Goal: Ask a question

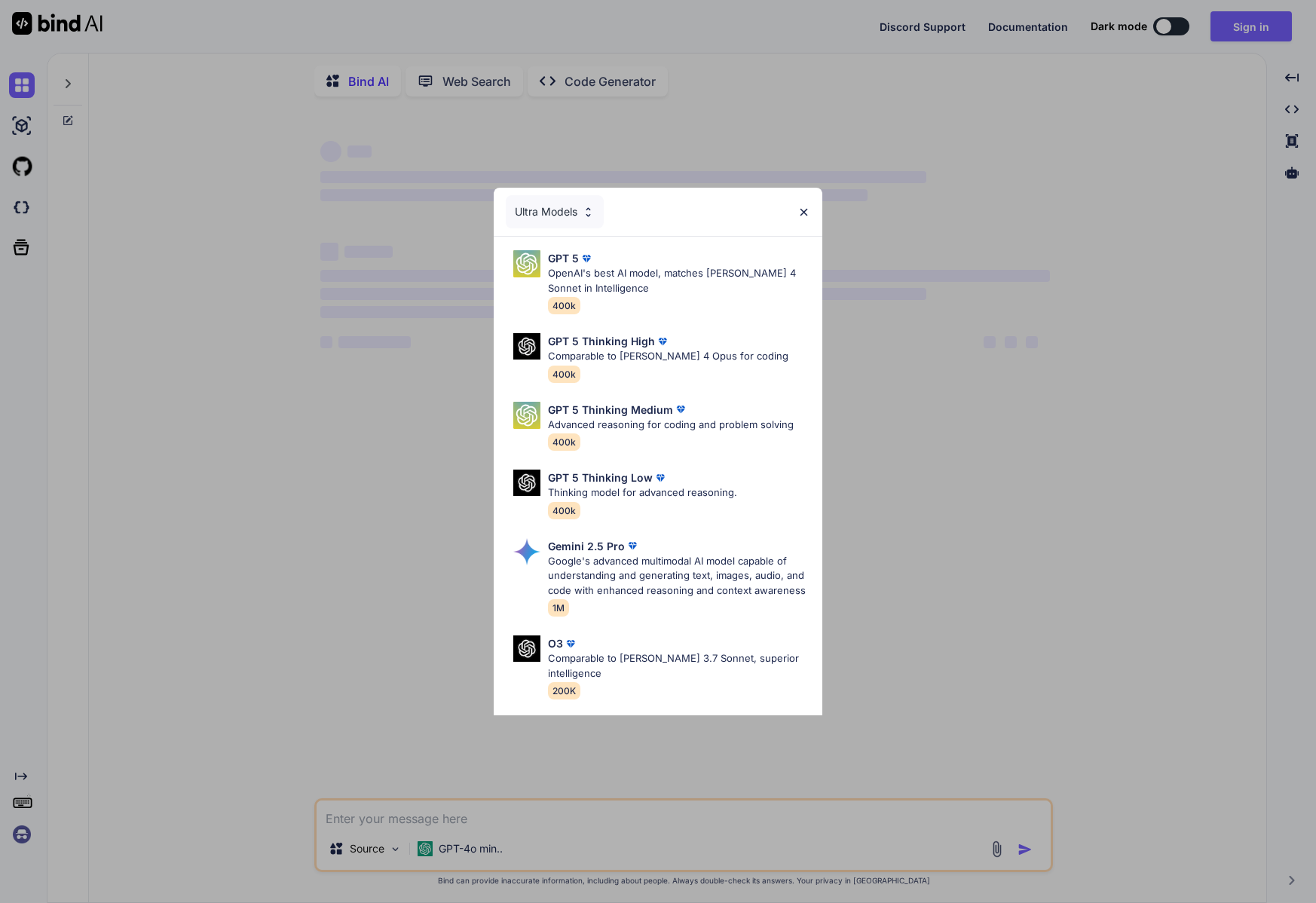
type textarea "x"
click at [1233, 30] on div "Ultra Models GPT 5 OpenAI's best AI model, matches [PERSON_NAME] 4 Sonnet in In…" at bounding box center [658, 452] width 1316 height 903
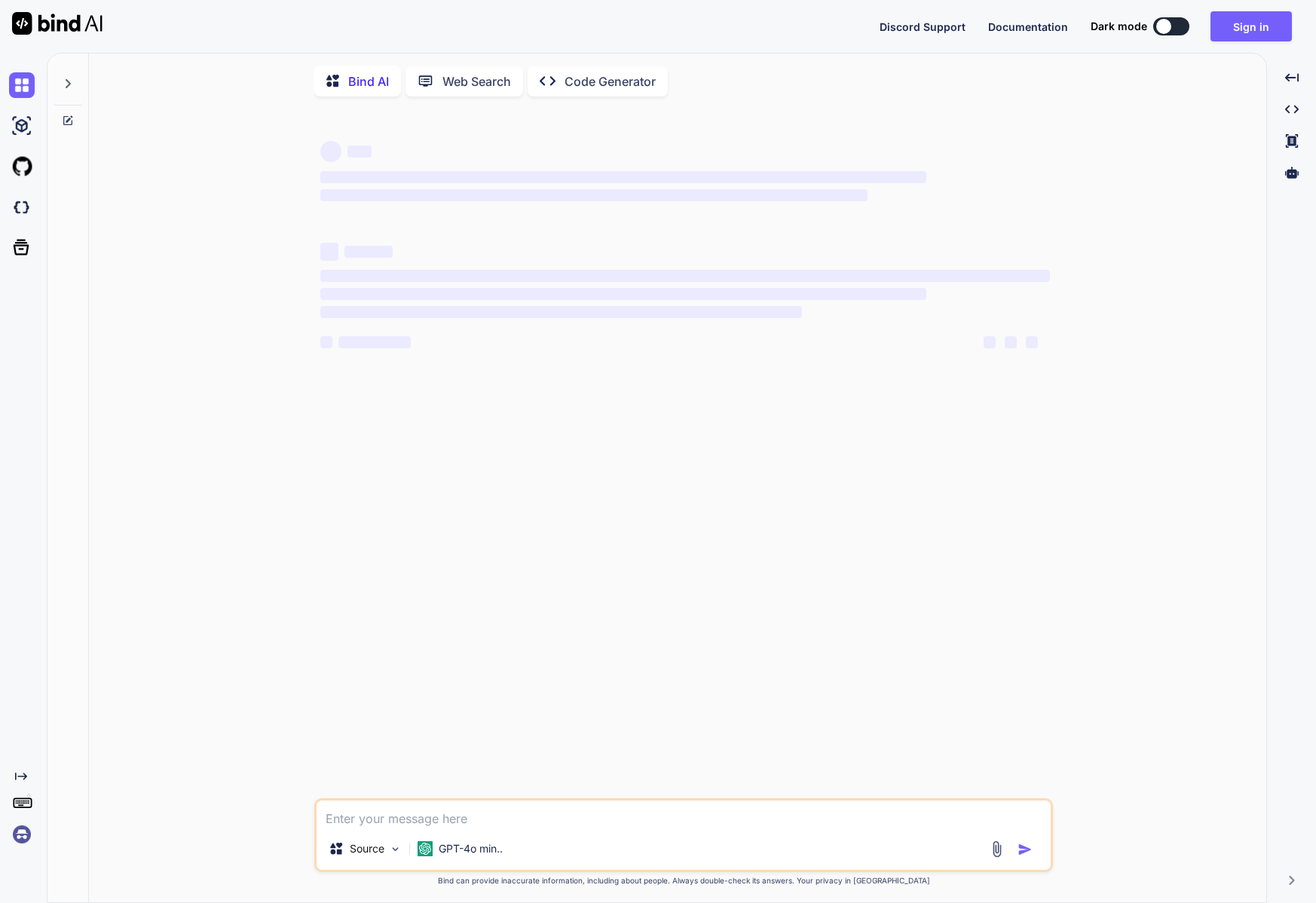
click at [1233, 30] on button "Sign in" at bounding box center [1251, 26] width 82 height 31
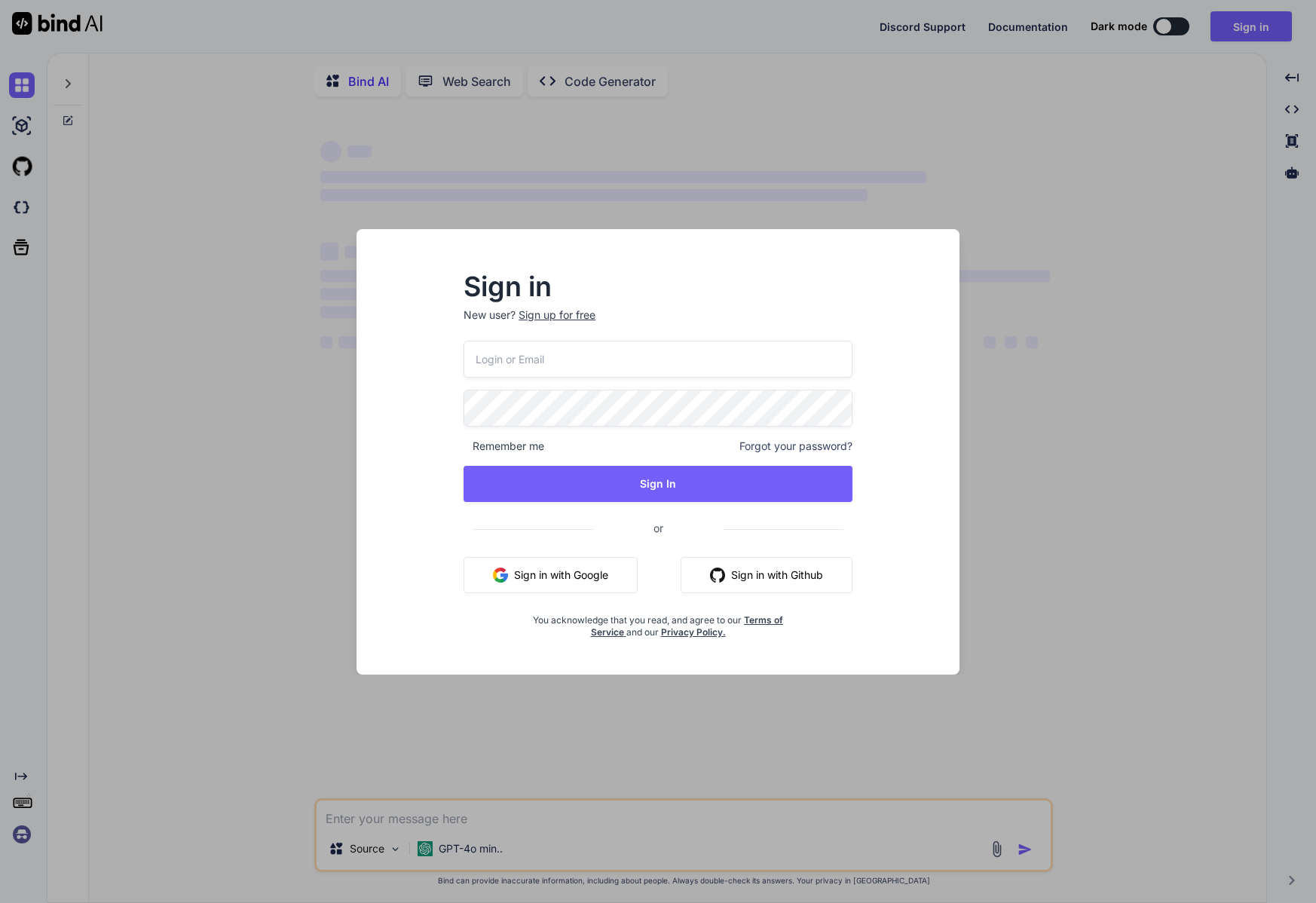
click at [526, 588] on button "Sign in with Google" at bounding box center [550, 575] width 174 height 36
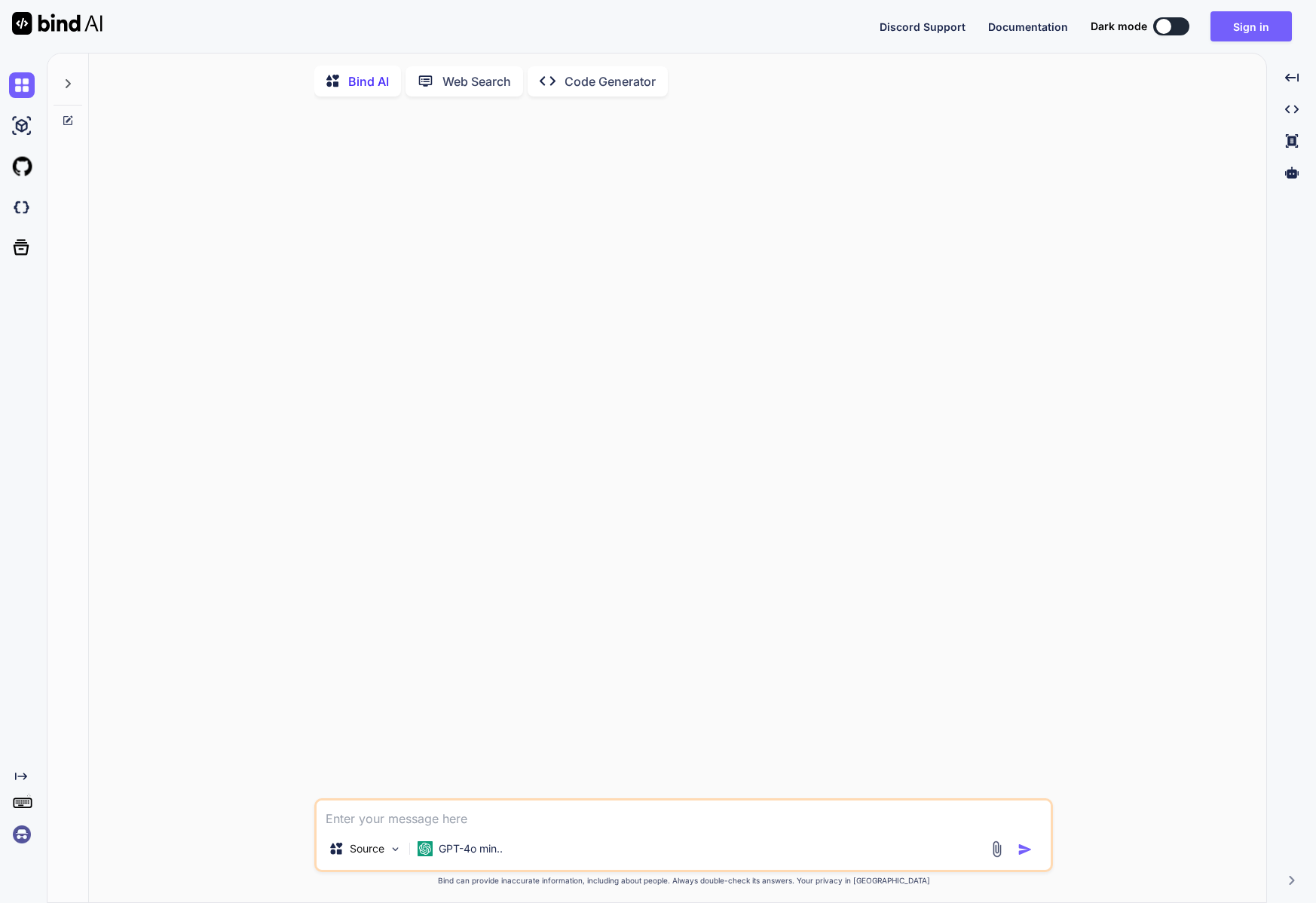
click at [21, 836] on img at bounding box center [21, 834] width 26 height 26
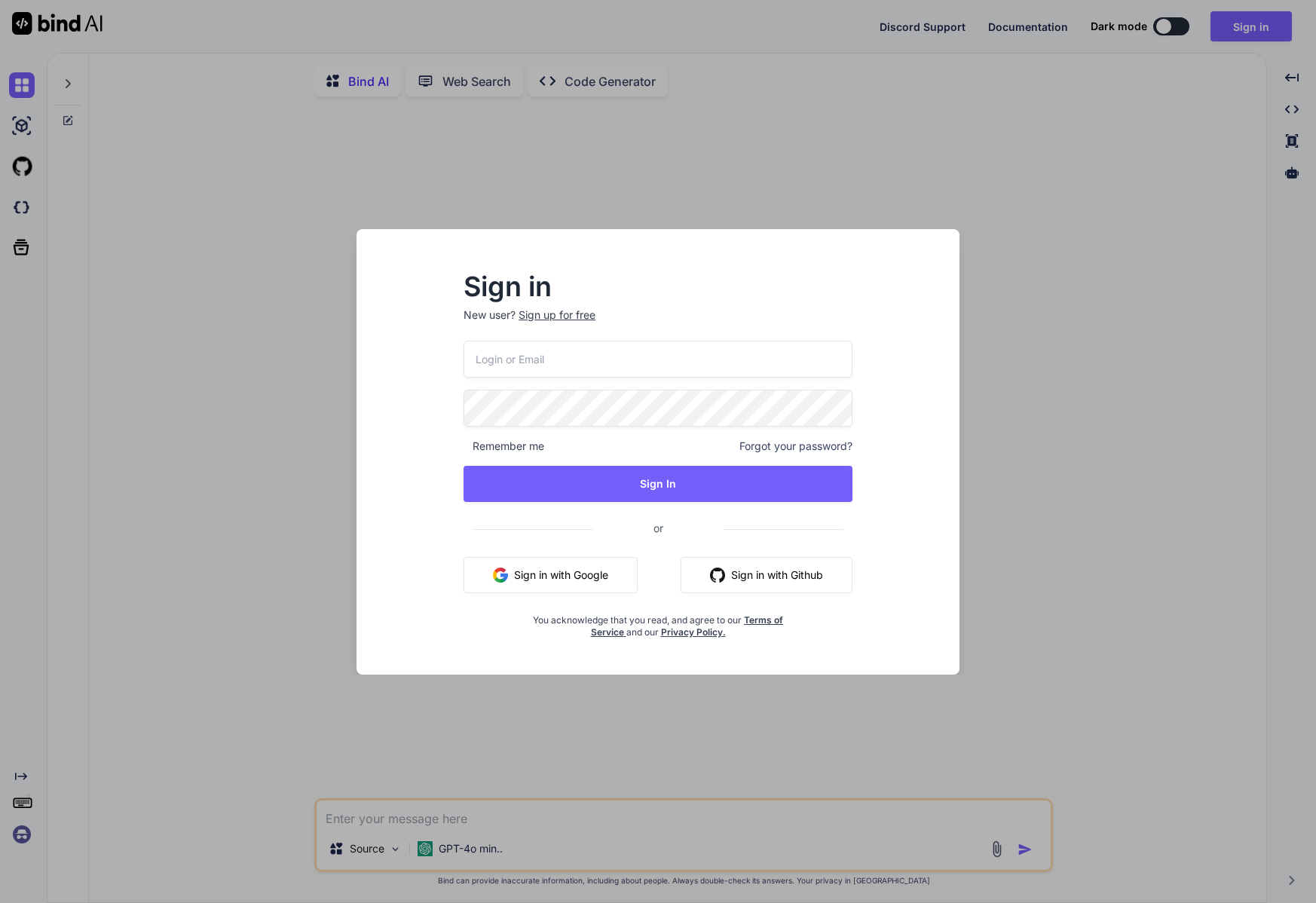
click at [496, 584] on button "Sign in with Google" at bounding box center [550, 575] width 174 height 36
